Goal: Task Accomplishment & Management: Manage account settings

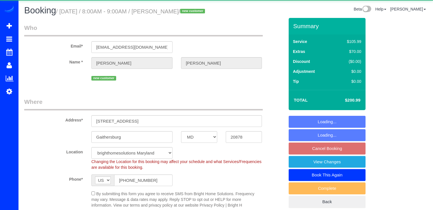
select select "MD"
select select "spot1"
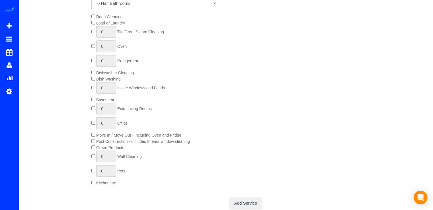
scroll to position [342, 0]
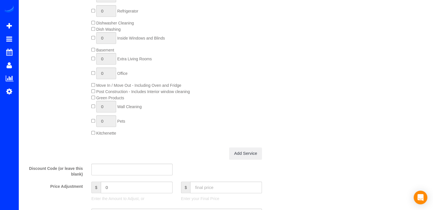
type input "1"
click at [106, 44] on input "1" at bounding box center [106, 38] width 20 height 12
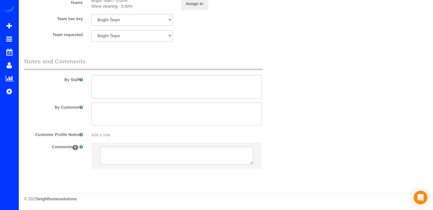
scroll to position [800, 0]
type input "3"
click at [112, 80] on textarea at bounding box center [176, 86] width 171 height 23
paste textarea "My terrace has three windows- the door slides and on each side of the door- it …"
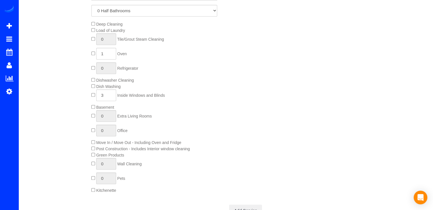
scroll to position [285, 0]
type textarea "My terrace has three windows- the door slides and on each side of the door- it …"
click at [105, 101] on input "3" at bounding box center [106, 95] width 20 height 12
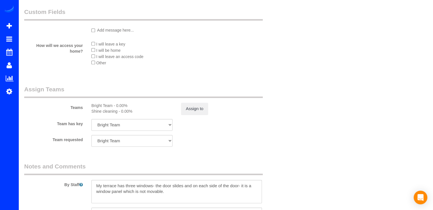
scroll to position [798, 0]
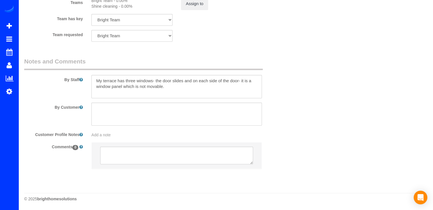
type input "4"
click at [168, 90] on textarea at bounding box center [176, 86] width 171 height 23
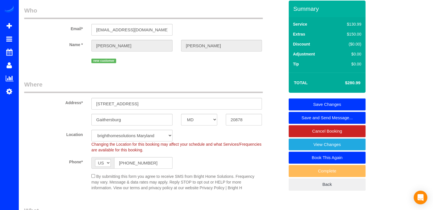
scroll to position [0, 0]
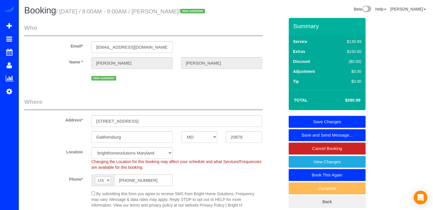
type textarea "My terrace has three windows- the door slides and on each side of the door- it …"
click at [314, 128] on link "Save Changes" at bounding box center [327, 122] width 77 height 12
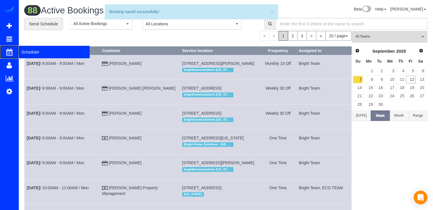
click at [23, 50] on span "Scheduler" at bounding box center [54, 52] width 71 height 13
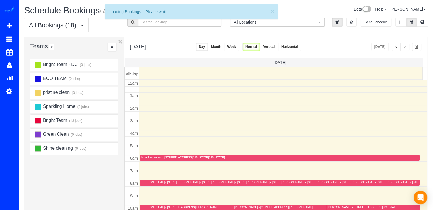
scroll to position [75, 0]
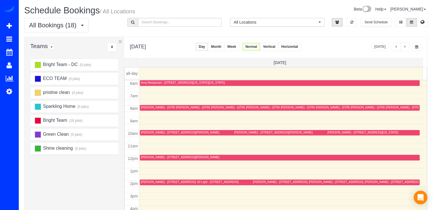
click at [395, 46] on button "button" at bounding box center [396, 47] width 9 height 8
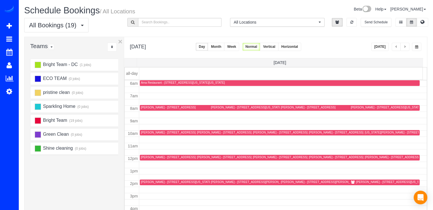
click at [411, 47] on div "Today" at bounding box center [396, 47] width 50 height 8
click at [407, 48] on button "button" at bounding box center [404, 47] width 9 height 8
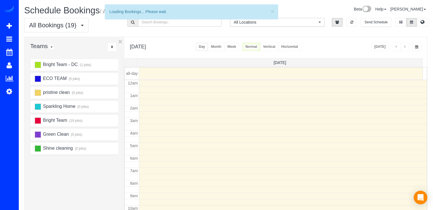
click at [407, 48] on button "button" at bounding box center [404, 47] width 9 height 8
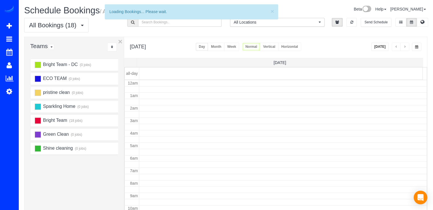
click at [407, 48] on button "button" at bounding box center [404, 47] width 9 height 8
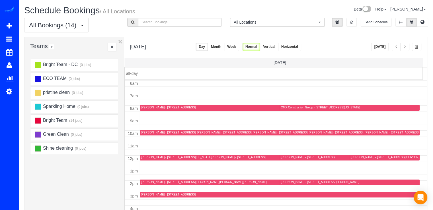
click at [407, 48] on button "button" at bounding box center [404, 47] width 9 height 8
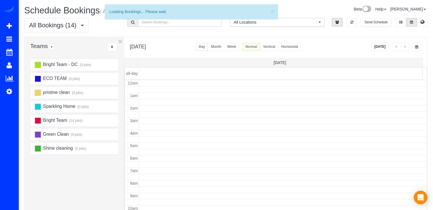
click at [407, 48] on button "button" at bounding box center [404, 47] width 9 height 8
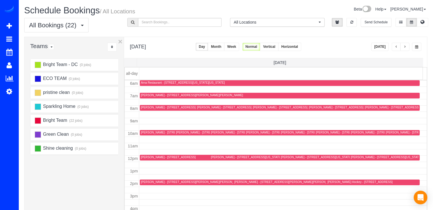
click at [407, 48] on button "button" at bounding box center [404, 47] width 9 height 8
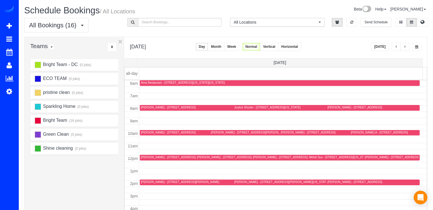
click at [405, 46] on span "button" at bounding box center [405, 46] width 3 height 3
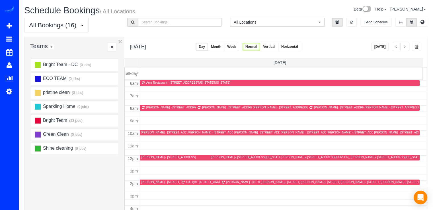
click at [405, 46] on span "button" at bounding box center [405, 46] width 3 height 3
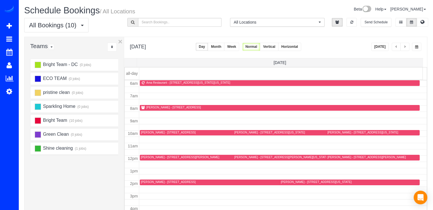
click at [385, 48] on button "Today" at bounding box center [380, 47] width 18 height 8
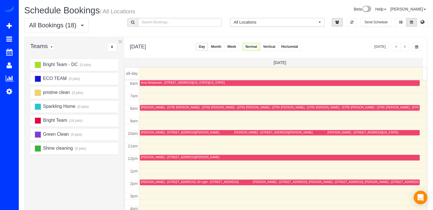
click at [406, 47] on span "button" at bounding box center [405, 46] width 3 height 3
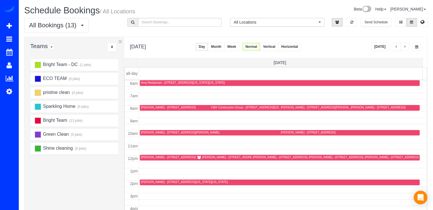
click at [212, 157] on div "Sabine Campbell - 3531 Tribeca Trail, Laurel, MD 20724" at bounding box center [229, 158] width 55 height 4
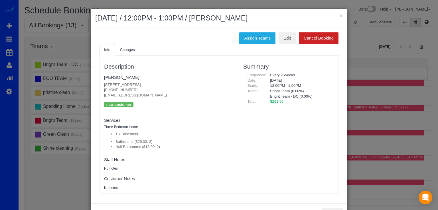
click at [128, 56] on div "Description Sabine Campbell 3531 Tribeca Trail, Laurel, MD 20724 (301) 661-1687…" at bounding box center [218, 125] width 239 height 138
click at [129, 50] on span "Changes" at bounding box center [127, 50] width 15 height 4
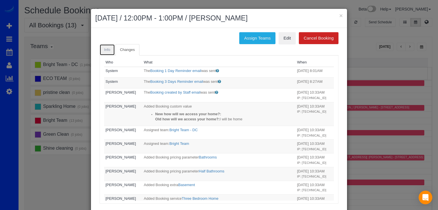
click at [104, 51] on span "Info" at bounding box center [107, 50] width 6 height 4
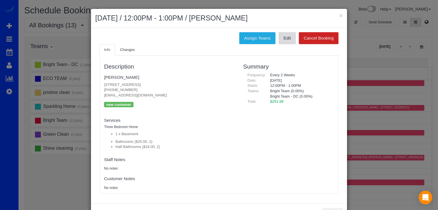
click at [285, 40] on link "Edit" at bounding box center [286, 38] width 17 height 12
click at [339, 13] on button "×" at bounding box center [340, 16] width 3 height 6
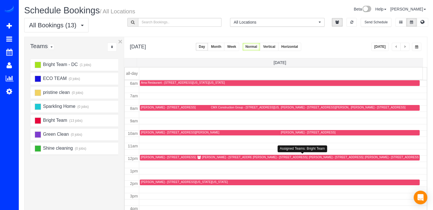
click at [202, 159] on div "Sabine Campbell - 3531 Tribeca Trail, Laurel, MD 20724" at bounding box center [249, 158] width 104 height 4
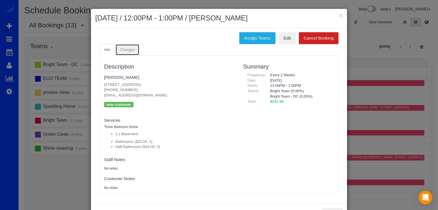
click at [132, 54] on link "Changes" at bounding box center [127, 50] width 24 height 12
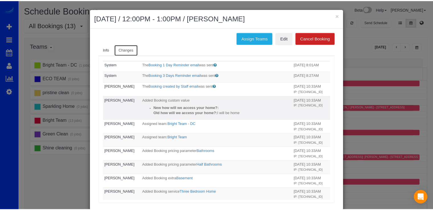
scroll to position [0, 0]
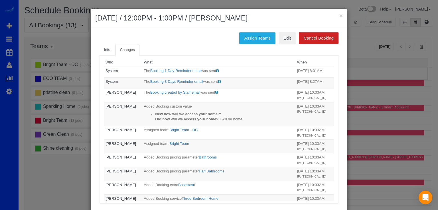
click at [341, 17] on div "× September 13, 2025 / 12:00PM - 1:00PM / Sabine Campbell" at bounding box center [219, 18] width 256 height 19
click at [340, 16] on button "×" at bounding box center [340, 16] width 3 height 6
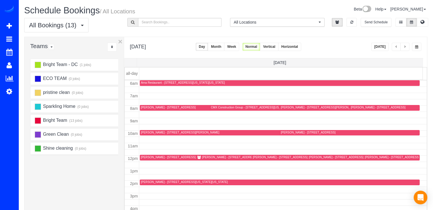
click at [406, 45] on button "button" at bounding box center [404, 47] width 9 height 8
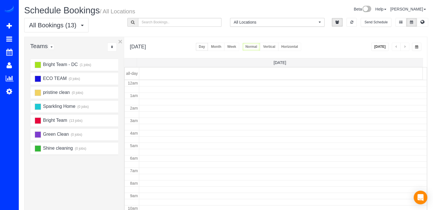
scroll to position [75, 0]
click at [406, 45] on span "button" at bounding box center [405, 46] width 3 height 3
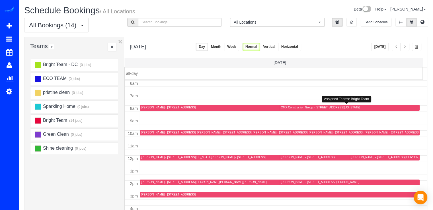
click at [293, 109] on div "CMX Construction Group - 2754 Chain Bridge Rd Nw, Washington, DC 20016" at bounding box center [320, 108] width 79 height 4
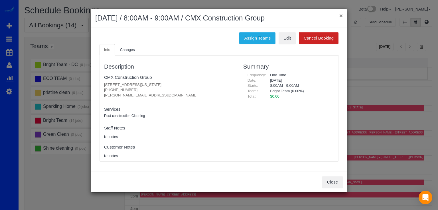
click at [340, 15] on button "×" at bounding box center [340, 16] width 3 height 6
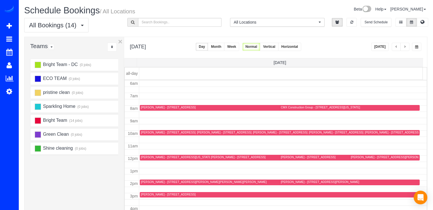
click at [398, 49] on button "button" at bounding box center [396, 47] width 9 height 8
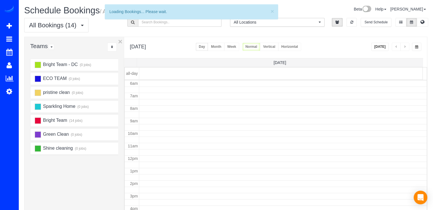
click at [398, 49] on button "button" at bounding box center [396, 47] width 9 height 8
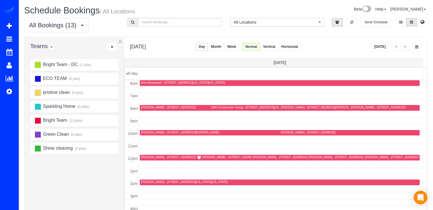
click at [395, 46] on span "button" at bounding box center [396, 46] width 3 height 3
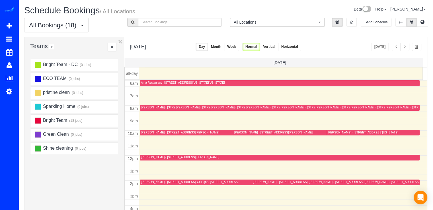
click at [395, 46] on span "button" at bounding box center [396, 46] width 3 height 3
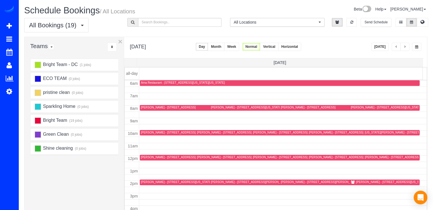
click at [394, 47] on button "button" at bounding box center [396, 47] width 9 height 8
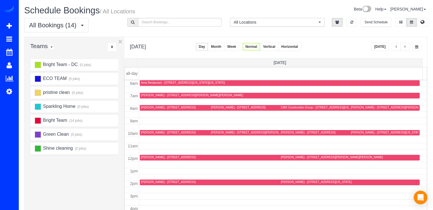
click at [403, 44] on button "button" at bounding box center [404, 47] width 9 height 8
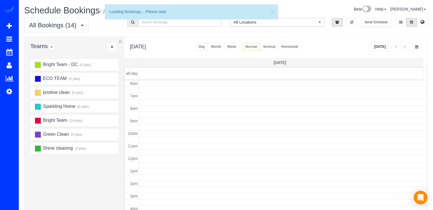
click at [405, 46] on span "button" at bounding box center [405, 46] width 3 height 3
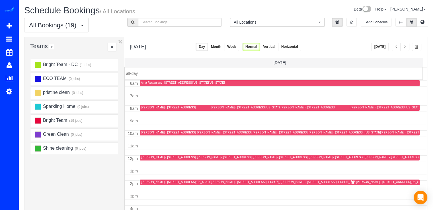
click at [359, 181] on div "Onur Balta - 2625 3rd St Ne,, Washington, DC 20002" at bounding box center [391, 182] width 71 height 4
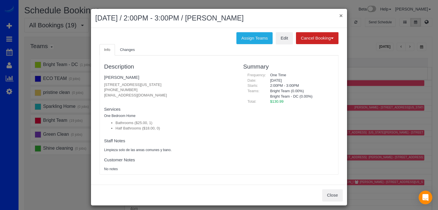
click at [340, 15] on button "×" at bounding box center [340, 16] width 3 height 6
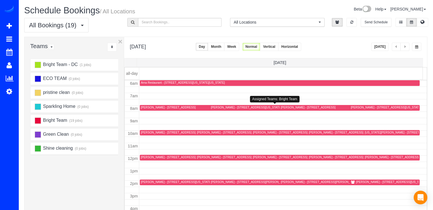
click at [145, 134] on div "Kia Grant-Smith - 6525 Piney Branch Rd Nw, Washington, DC 20012" at bounding box center [176, 133] width 71 height 4
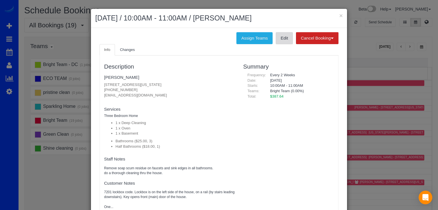
click at [278, 40] on link "Edit" at bounding box center [283, 38] width 17 height 12
click at [345, 14] on div "× September 11, 2025 / 10:00AM - 11:00AM / Kia Grant-Smith Assign Teams Edit Ca…" at bounding box center [219, 105] width 438 height 210
click at [340, 16] on button "×" at bounding box center [340, 16] width 3 height 6
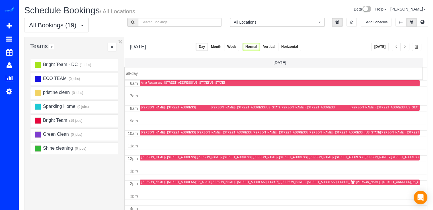
click at [201, 157] on div "Cindy Kang - 74 Rhode Island Ave Ne, Washington, DC 20002" at bounding box center [240, 158] width 87 height 4
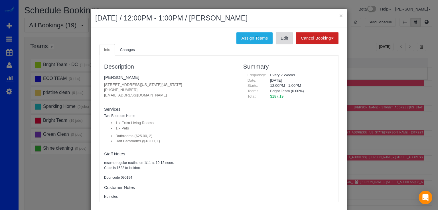
click at [278, 42] on link "Edit" at bounding box center [283, 38] width 17 height 12
click at [339, 14] on button "×" at bounding box center [340, 16] width 3 height 6
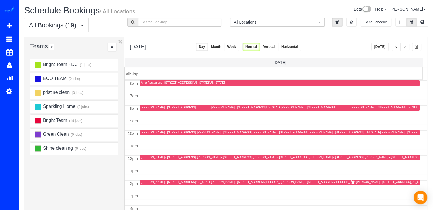
click at [153, 183] on div "David Manners-Weber - 813 L St Ne, Washington, DC 20002" at bounding box center [176, 182] width 71 height 4
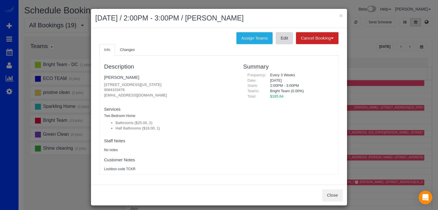
click at [285, 40] on link "Edit" at bounding box center [283, 38] width 17 height 12
click at [341, 15] on div "× September 11, 2025 / 2:00PM - 3:00PM / David Manners-Weber" at bounding box center [219, 18] width 256 height 19
click at [340, 15] on div "× September 11, 2025 / 2:00PM - 3:00PM / David Manners-Weber" at bounding box center [219, 18] width 256 height 19
click at [339, 15] on button "×" at bounding box center [340, 16] width 3 height 6
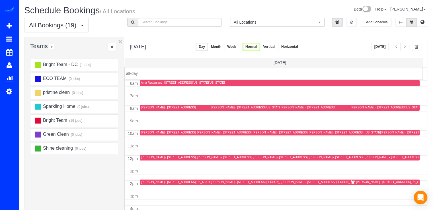
click at [355, 110] on div at bounding box center [385, 108] width 70 height 6
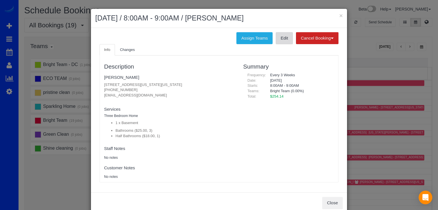
click at [280, 42] on link "Edit" at bounding box center [283, 38] width 17 height 12
click at [339, 15] on button "×" at bounding box center [340, 16] width 3 height 6
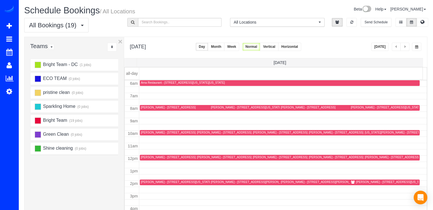
click at [258, 132] on div "Royela Joyce - 3506 Dunlop St, Chevy Chase, MD 20815" at bounding box center [292, 133] width 78 height 4
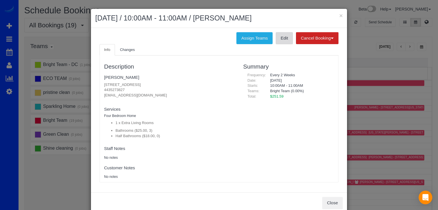
click at [282, 41] on link "Edit" at bounding box center [283, 38] width 17 height 12
click at [339, 17] on button "×" at bounding box center [340, 16] width 3 height 6
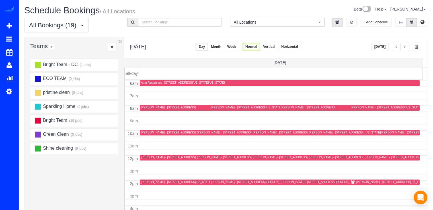
click at [152, 162] on td at bounding box center [283, 165] width 288 height 6
click at [152, 158] on div "Alexia Smokler - 2417 Davis Ave, Alexandria, VA 22302" at bounding box center [180, 158] width 78 height 4
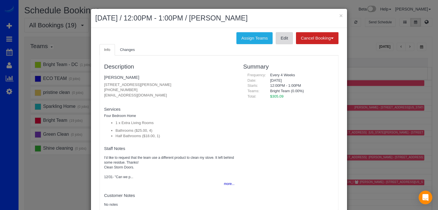
click at [284, 37] on link "Edit" at bounding box center [283, 38] width 17 height 12
click at [339, 14] on button "×" at bounding box center [340, 16] width 3 height 6
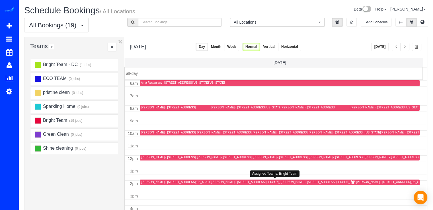
click at [217, 183] on div "Julia Curlee - 3712 Woodley Rd Nw, Washington, DC 20016" at bounding box center [258, 182] width 95 height 4
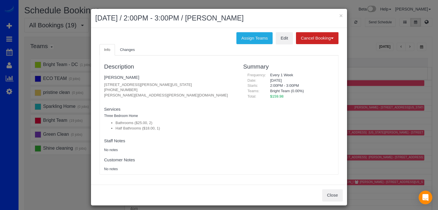
click at [283, 44] on ul "Info Changes" at bounding box center [218, 50] width 239 height 12
click at [283, 43] on link "Edit" at bounding box center [283, 38] width 17 height 12
click at [339, 15] on button "×" at bounding box center [340, 16] width 3 height 6
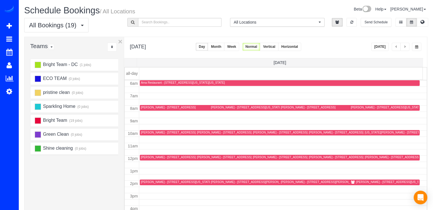
click at [152, 108] on div "Batya Abelman - 902 Brentwood Ln, Silver Spring, MD 20902" at bounding box center [168, 108] width 55 height 4
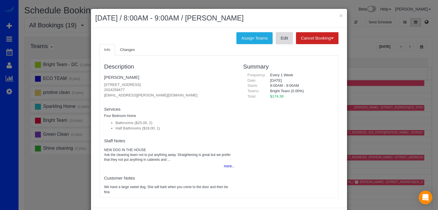
click at [275, 40] on link "Edit" at bounding box center [283, 38] width 17 height 12
click at [336, 16] on h2 "September 11, 2025 / 8:00AM - 9:00AM / Batya Abelman" at bounding box center [218, 18] width 247 height 10
click at [339, 15] on button "×" at bounding box center [340, 16] width 3 height 6
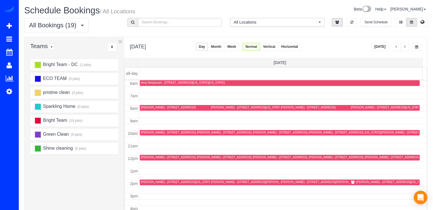
click at [365, 132] on div "Virginia Rowe - 10682 Salem Ave, Thurmont, MD 21788" at bounding box center [400, 133] width 71 height 4
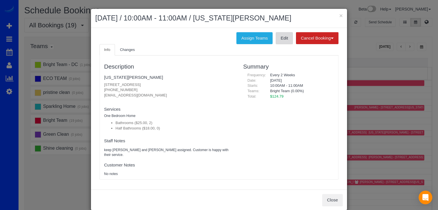
click at [278, 41] on link "Edit" at bounding box center [283, 38] width 17 height 12
click at [340, 15] on button "×" at bounding box center [340, 16] width 3 height 6
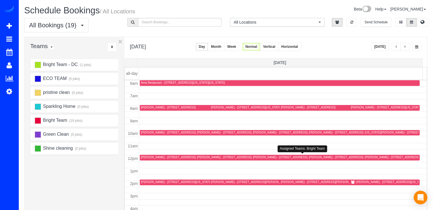
click at [255, 158] on div "Cori Quirk - 10109 Portland Pl, Silver Spring, MD 20901" at bounding box center [280, 158] width 55 height 4
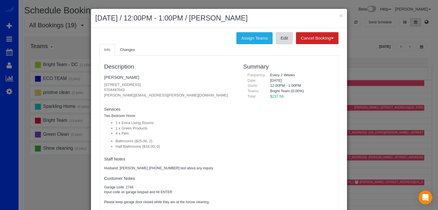
click at [275, 34] on link "Edit" at bounding box center [283, 38] width 17 height 12
click at [340, 14] on button "×" at bounding box center [340, 16] width 3 height 6
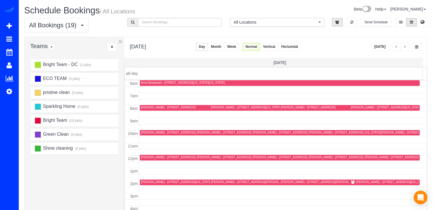
click at [289, 107] on div "Jeffrey Coles - 2817 Cabin Creek Drive, Burtonsville, MD 20866" at bounding box center [308, 108] width 55 height 4
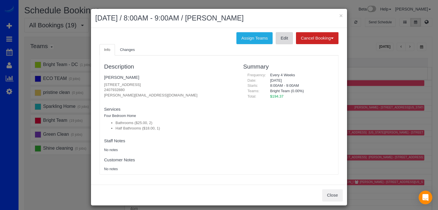
click at [281, 40] on link "Edit" at bounding box center [283, 38] width 17 height 12
click at [339, 15] on button "×" at bounding box center [340, 16] width 3 height 6
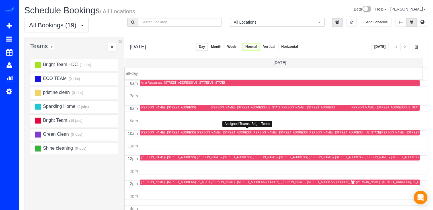
click at [206, 132] on div "Melanie Yanez - 9436 Rosehill Dr, Bethesda, MD 20817" at bounding box center [224, 133] width 55 height 4
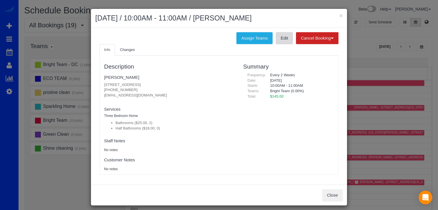
click at [279, 41] on link "Edit" at bounding box center [283, 38] width 17 height 12
click at [340, 17] on div "× September 11, 2025 / 10:00AM - 11:00AM / Melanie Yanez" at bounding box center [219, 18] width 256 height 19
click at [339, 15] on button "×" at bounding box center [340, 16] width 3 height 6
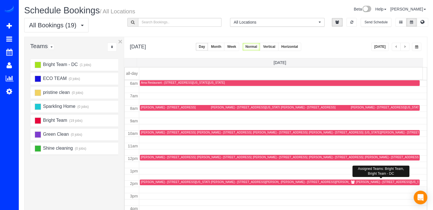
click at [369, 156] on td at bounding box center [283, 159] width 288 height 6
click at [368, 155] on div at bounding box center [392, 158] width 56 height 6
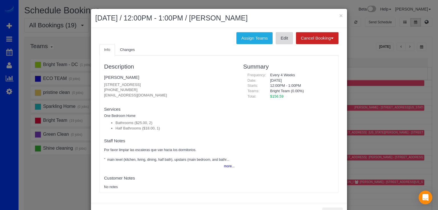
click at [289, 41] on link "Edit" at bounding box center [283, 38] width 17 height 12
click at [340, 15] on button "×" at bounding box center [340, 16] width 3 height 6
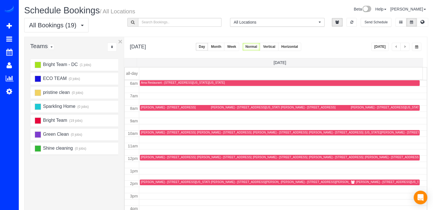
click at [406, 48] on span "button" at bounding box center [405, 46] width 3 height 3
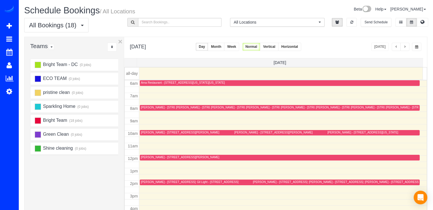
click at [397, 45] on button "button" at bounding box center [396, 47] width 9 height 8
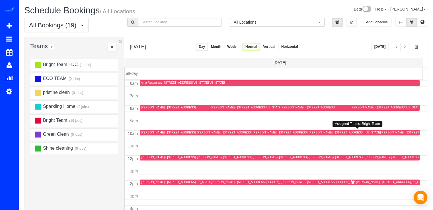
click at [310, 132] on div "Trisha Ritzenmberg - 15 Burning Tree Ct, Bethesda, MD 20817" at bounding box center [336, 133] width 55 height 4
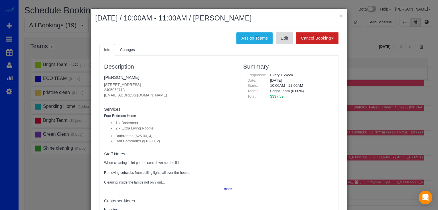
click at [278, 42] on link "Edit" at bounding box center [283, 38] width 17 height 12
click at [340, 17] on button "×" at bounding box center [340, 16] width 3 height 6
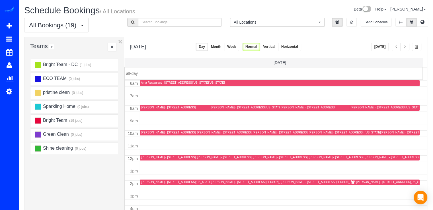
click at [313, 157] on div "Jim Mathews - 22 Melbourne Ave, Silver Spring, MD 20901" at bounding box center [336, 158] width 55 height 4
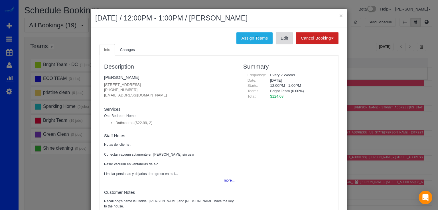
click at [277, 42] on link "Edit" at bounding box center [283, 38] width 17 height 12
click at [340, 15] on div "× September 11, 2025 / 12:00PM - 1:00PM / Jim Mathews" at bounding box center [219, 18] width 256 height 19
click at [339, 15] on button "×" at bounding box center [340, 16] width 3 height 6
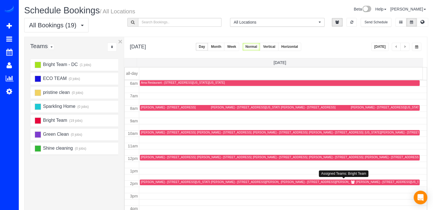
click at [281, 183] on div "Larissa Klevan - 2814 Peregoy Drive, Kensington, MD 20895" at bounding box center [320, 182] width 78 height 4
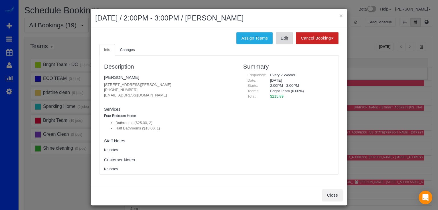
click at [281, 40] on link "Edit" at bounding box center [283, 38] width 17 height 12
click at [339, 15] on button "×" at bounding box center [340, 16] width 3 height 6
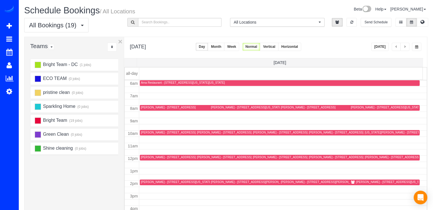
click at [406, 44] on button "button" at bounding box center [404, 47] width 9 height 8
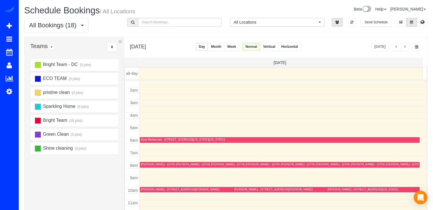
scroll to position [46, 0]
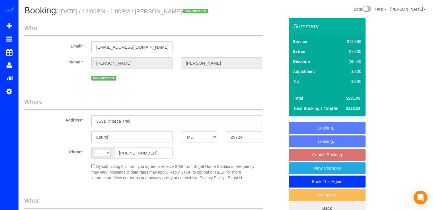
select select "MD"
select select "string:[GEOGRAPHIC_DATA]"
select select "spot3"
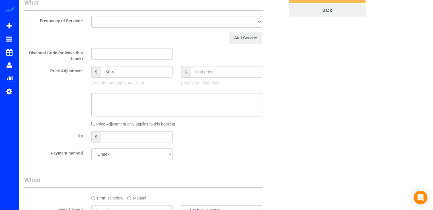
select select "object:668"
select select "2"
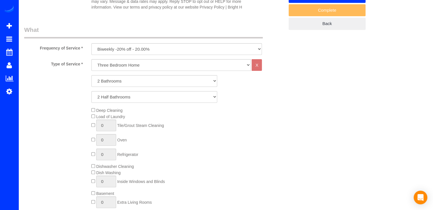
select select "spot23"
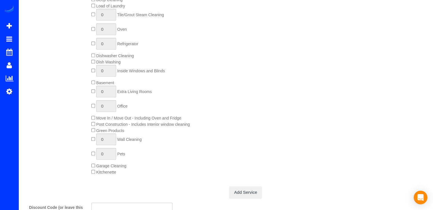
select select "object:857"
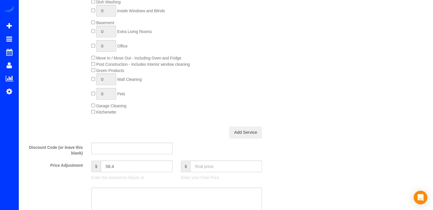
select select "2"
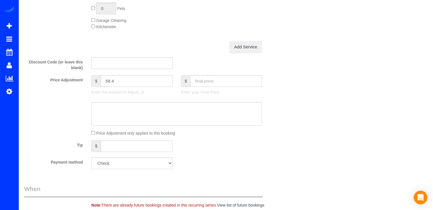
scroll to position [540, 0]
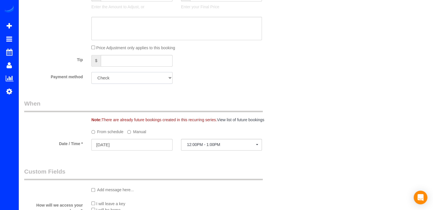
click at [136, 84] on select "Add Credit Card Cash Check Paypal" at bounding box center [131, 78] width 81 height 12
click at [242, 84] on div "Payment method Add Credit Card Cash Check Paypal" at bounding box center [154, 78] width 269 height 12
